Goal: Use online tool/utility: Use online tool/utility

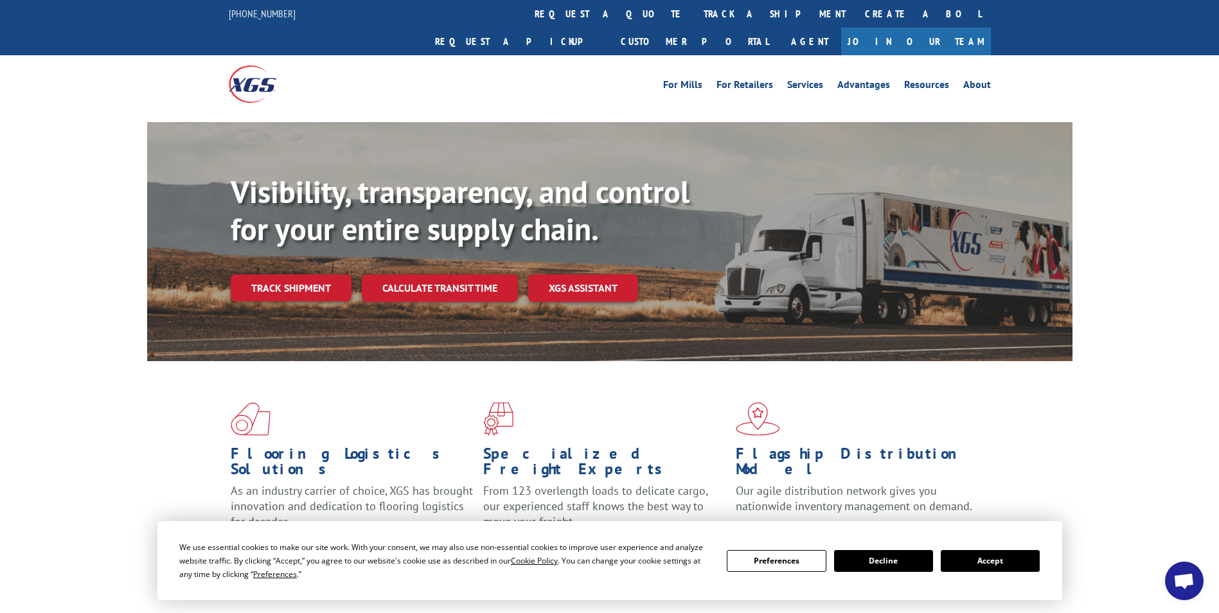
drag, startPoint x: 452, startPoint y: 261, endPoint x: 463, endPoint y: 262, distance: 10.9
click at [452, 274] on link "Calculate transit time" at bounding box center [440, 288] width 156 height 28
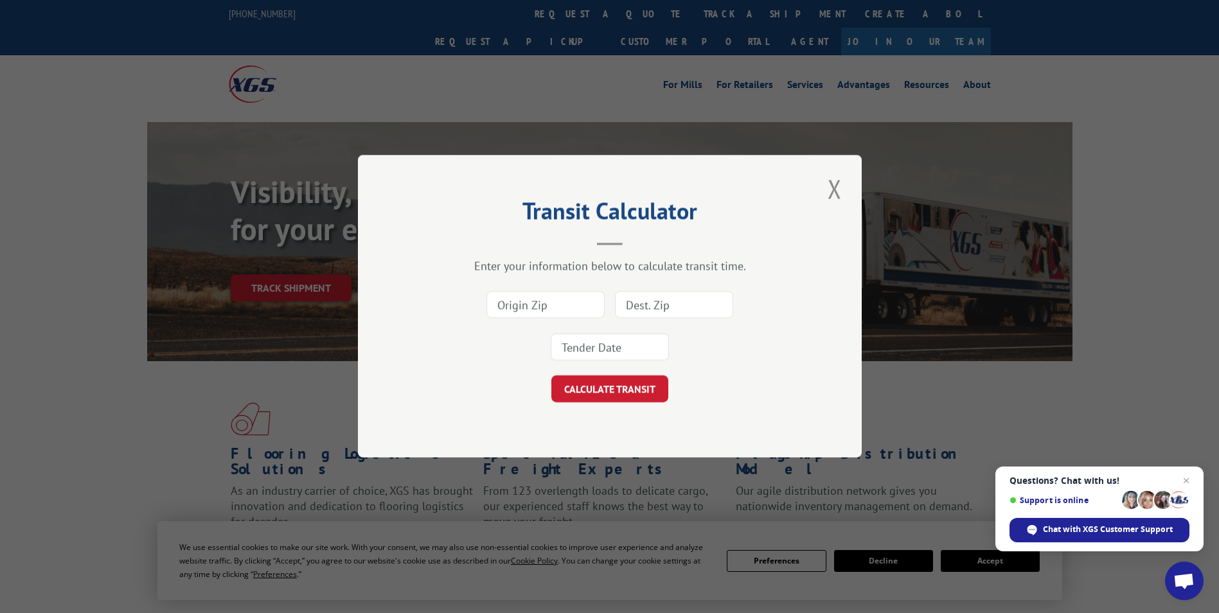
click at [548, 305] on input at bounding box center [545, 305] width 118 height 27
click at [553, 301] on input at bounding box center [545, 305] width 118 height 27
type input "33180"
drag, startPoint x: 697, startPoint y: 303, endPoint x: 620, endPoint y: 332, distance: 82.0
click at [697, 303] on input at bounding box center [674, 305] width 118 height 27
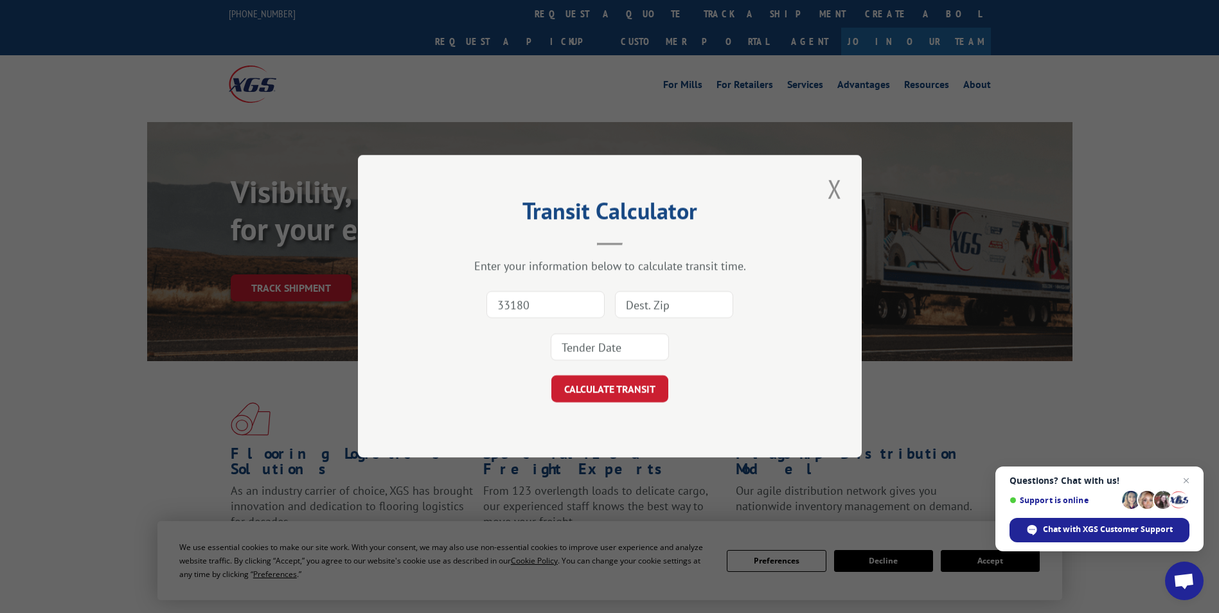
type input "46307"
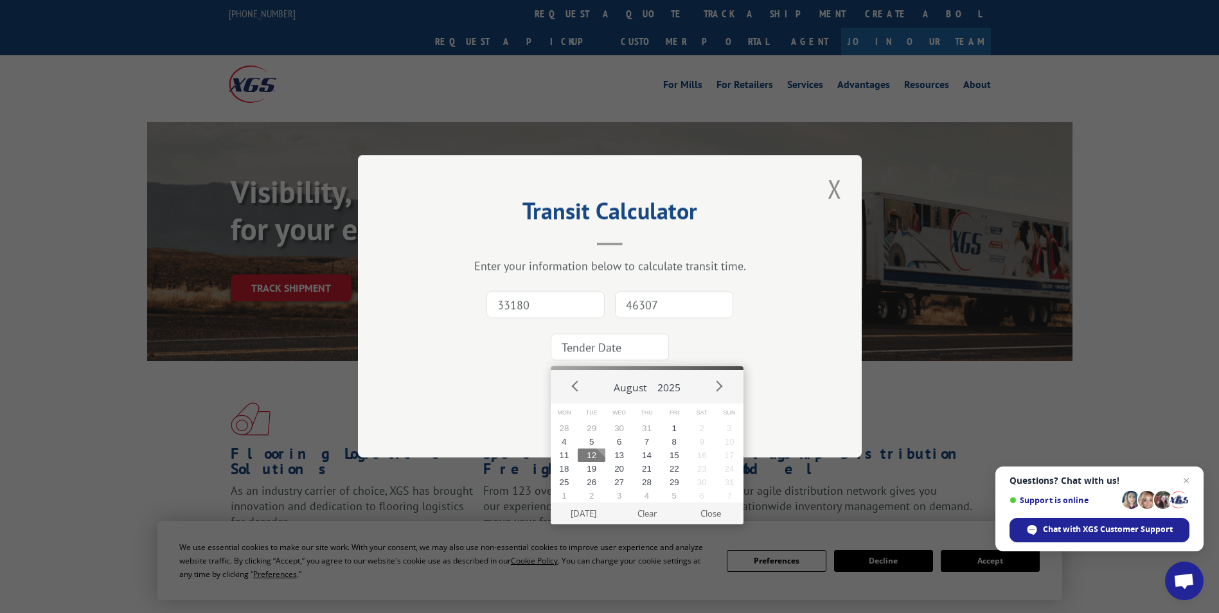
click at [617, 352] on input at bounding box center [610, 347] width 118 height 27
click at [631, 459] on button "13" at bounding box center [619, 455] width 28 height 13
type input "[DATE]"
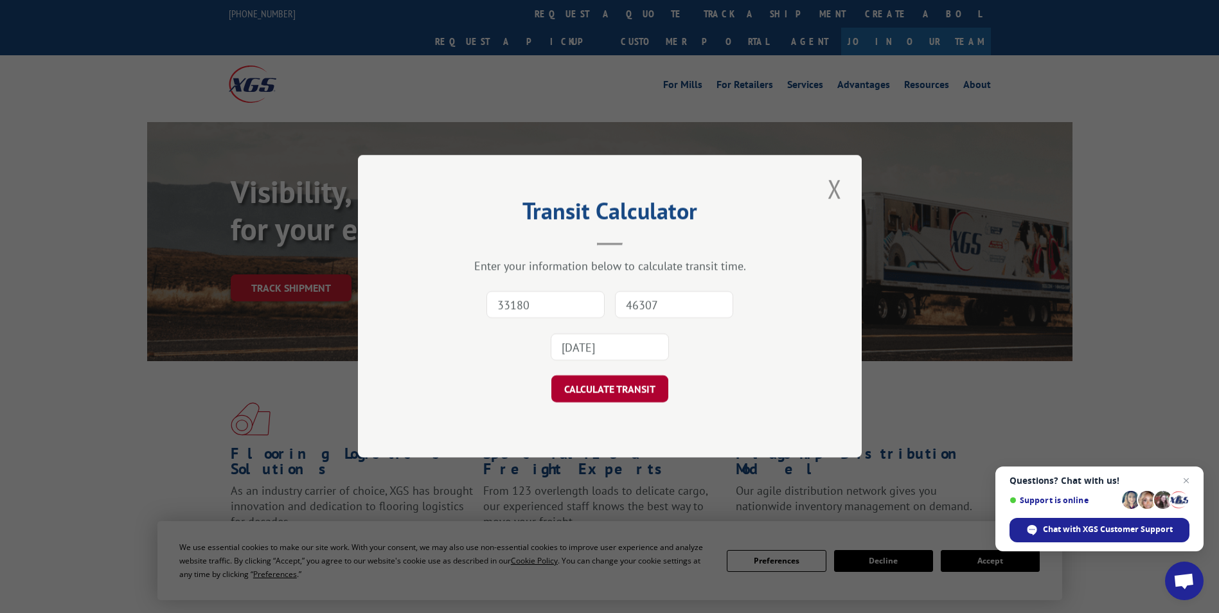
click at [622, 391] on button "CALCULATE TRANSIT" at bounding box center [609, 389] width 117 height 27
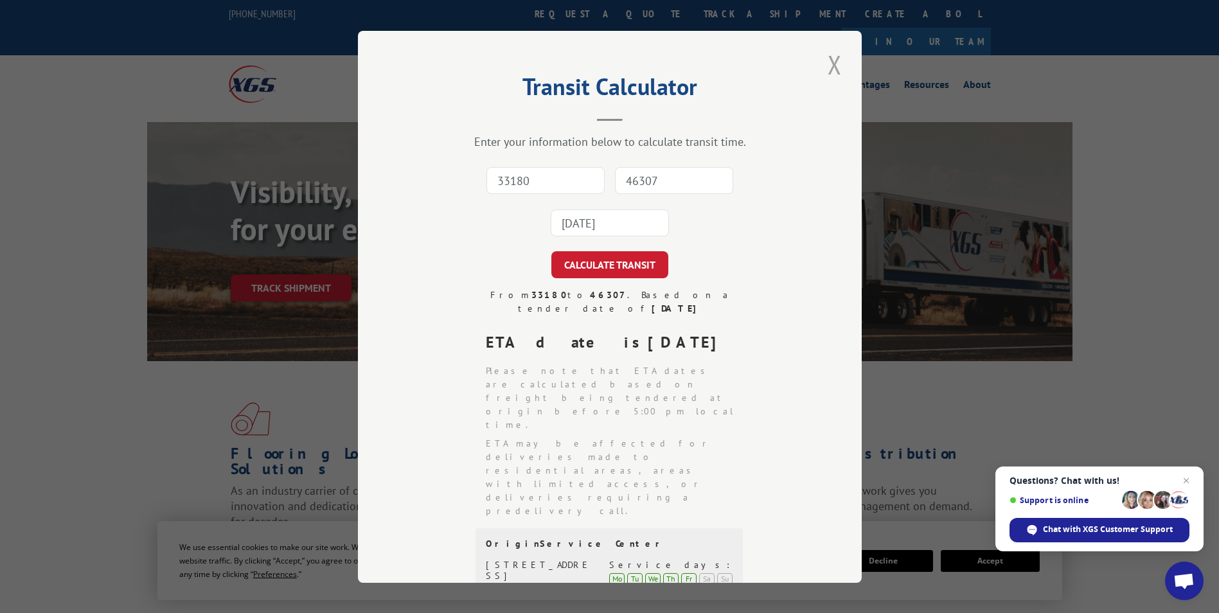
click at [828, 60] on button "Close modal" at bounding box center [835, 64] width 22 height 35
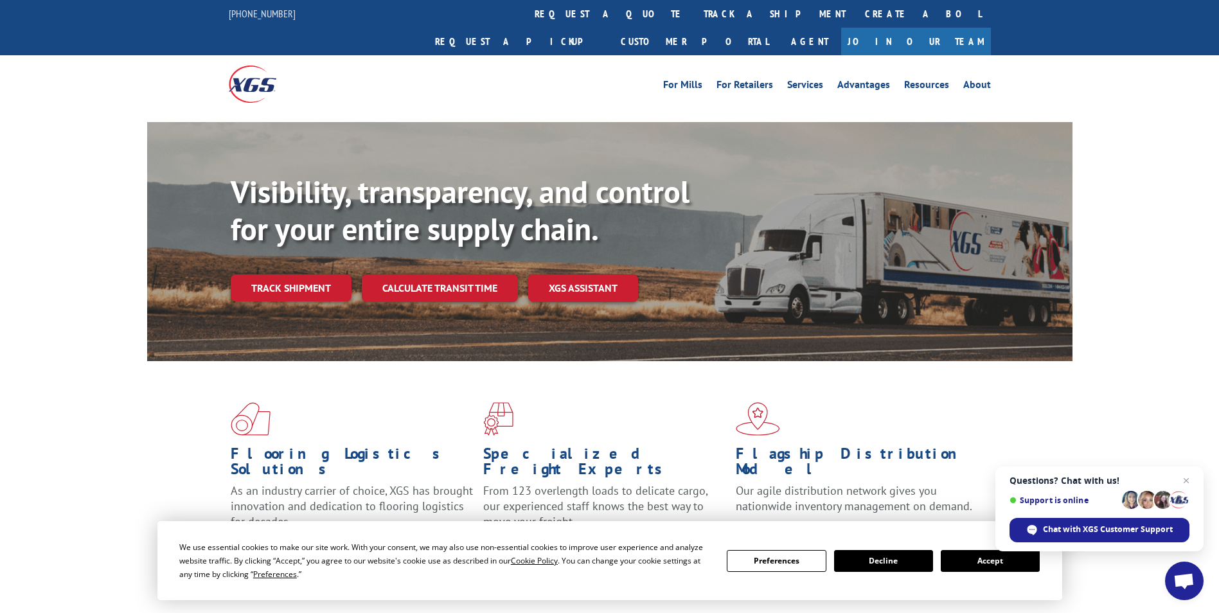
click at [1185, 479] on span "Open chat" at bounding box center [1186, 480] width 15 height 15
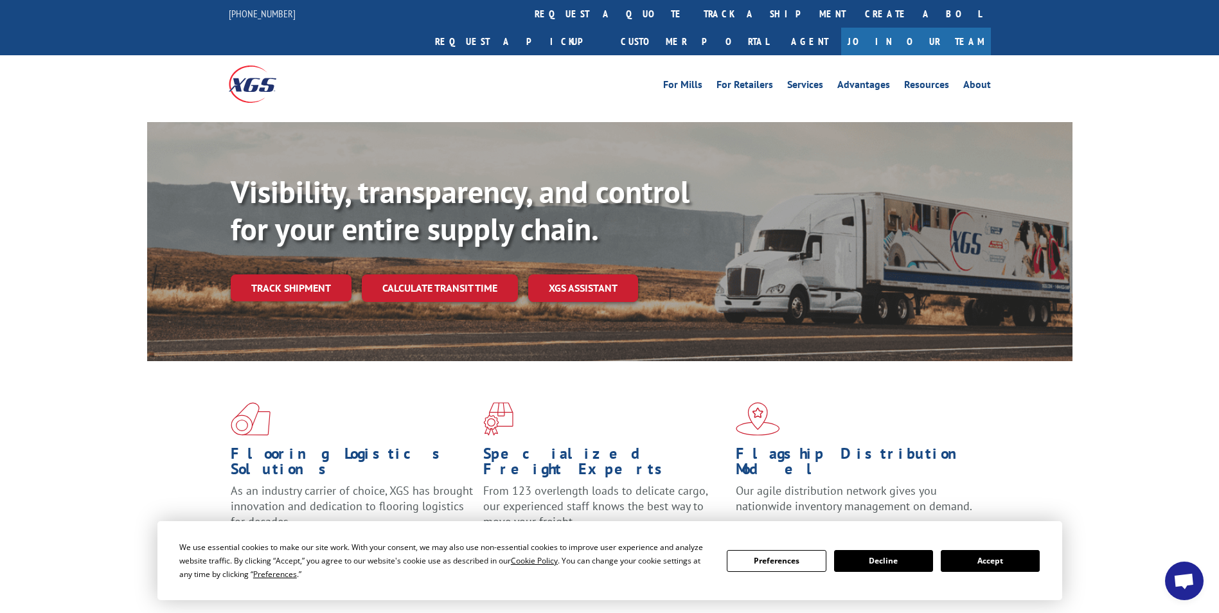
click at [991, 560] on button "Accept" at bounding box center [990, 561] width 99 height 22
